Goal: Task Accomplishment & Management: Manage account settings

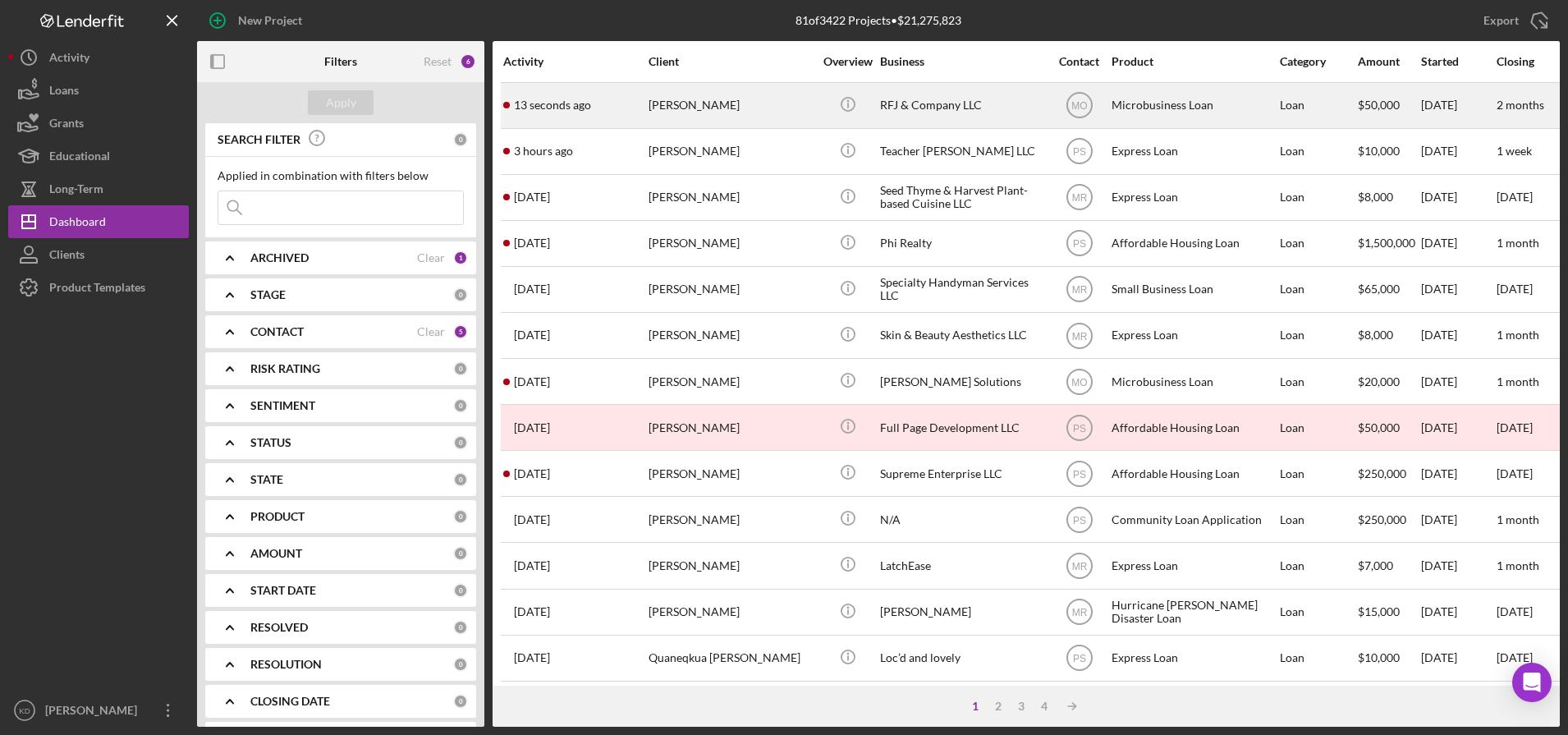
click at [968, 109] on div "RFJ & Company LLC" at bounding box center [962, 106] width 164 height 44
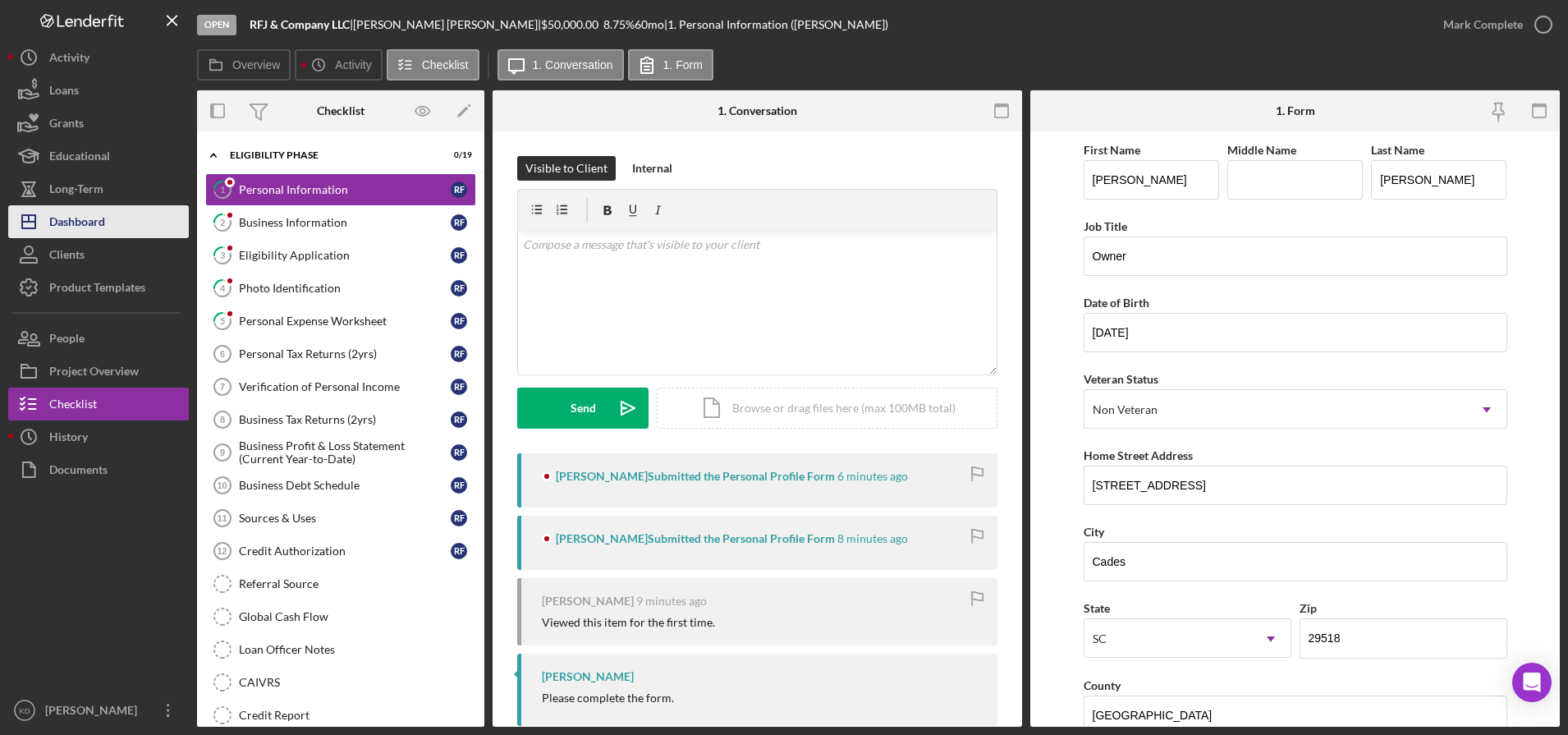
click at [87, 230] on div "Dashboard" at bounding box center [77, 224] width 56 height 37
